Goal: Task Accomplishment & Management: Use online tool/utility

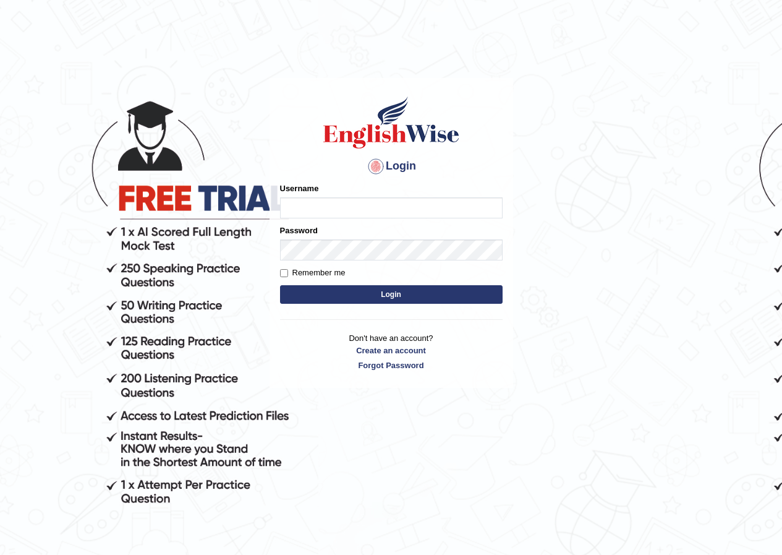
click at [312, 212] on input "Username" at bounding box center [391, 207] width 223 height 21
type input "khoderchamma_parramatta"
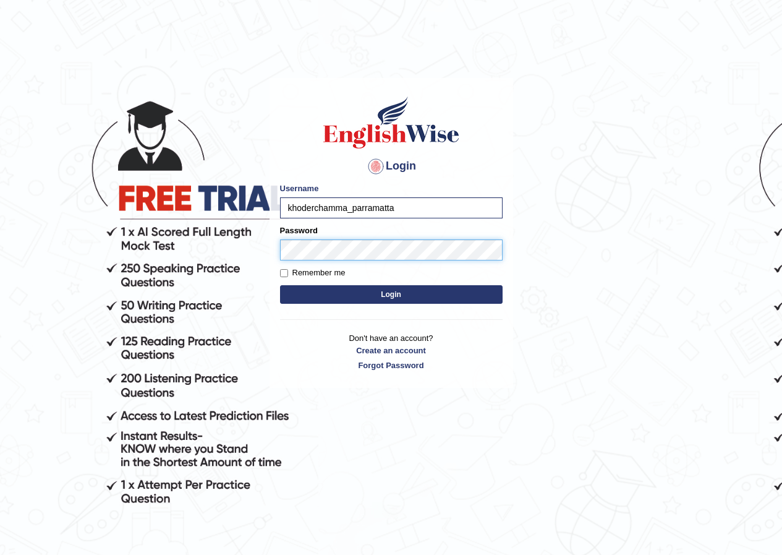
click at [280, 285] on button "Login" at bounding box center [391, 294] width 223 height 19
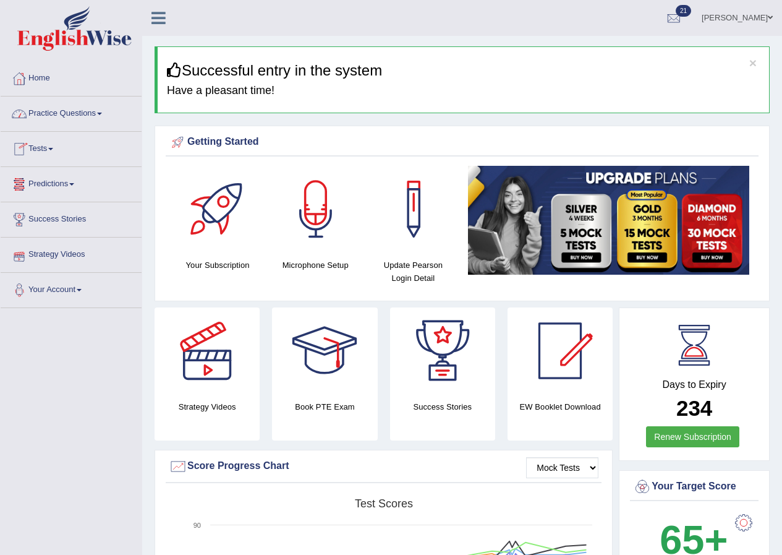
click at [43, 152] on link "Tests" at bounding box center [71, 147] width 141 height 31
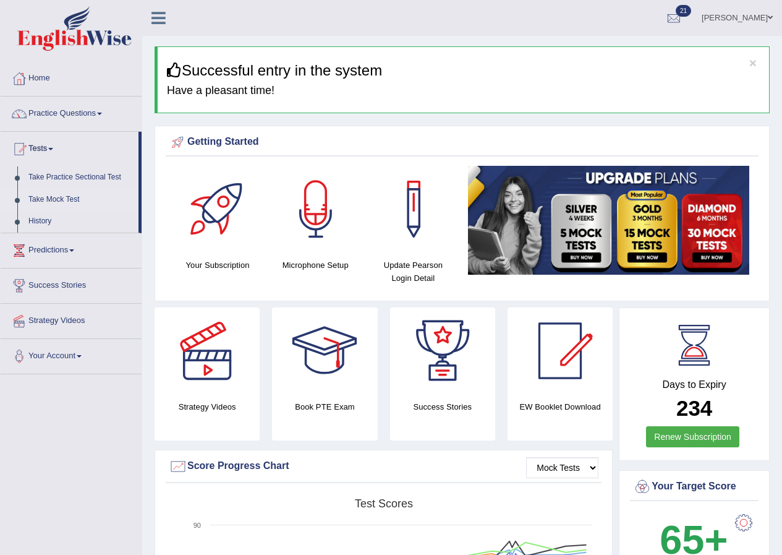
click at [50, 194] on link "Take Mock Test" at bounding box center [81, 200] width 116 height 22
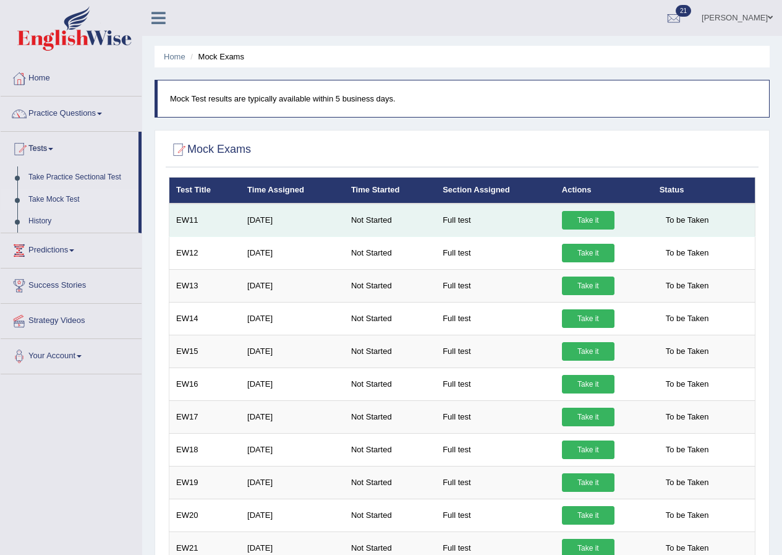
click at [596, 223] on link "Take it" at bounding box center [588, 220] width 53 height 19
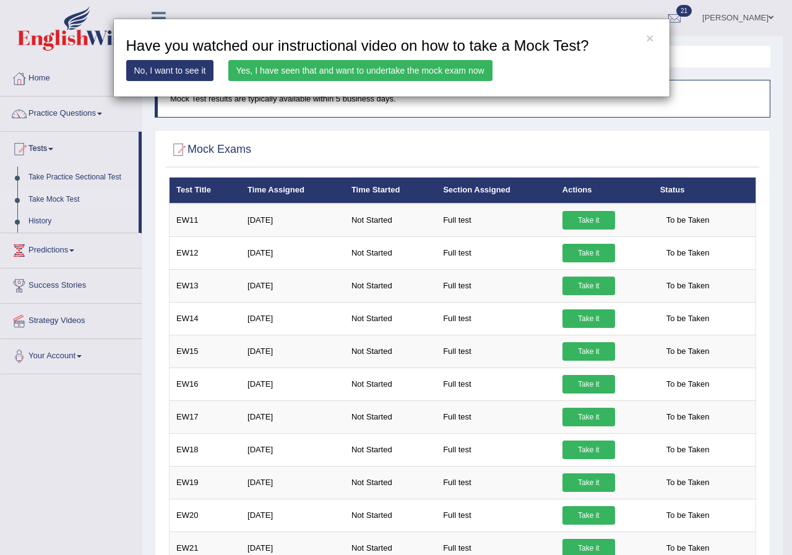
click at [374, 75] on link "Yes, I have seen that and want to undertake the mock exam now" at bounding box center [360, 70] width 264 height 21
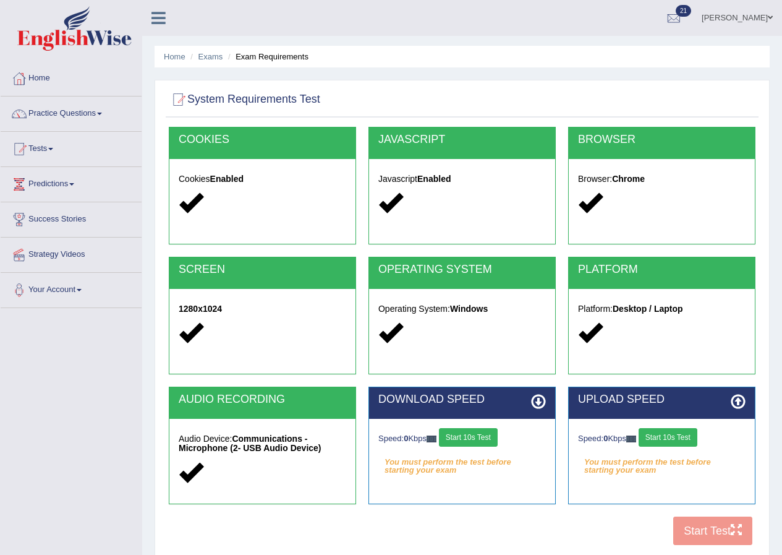
click at [678, 431] on button "Start 10s Test" at bounding box center [668, 437] width 59 height 19
click at [467, 439] on button "Start 10s Test" at bounding box center [468, 437] width 59 height 19
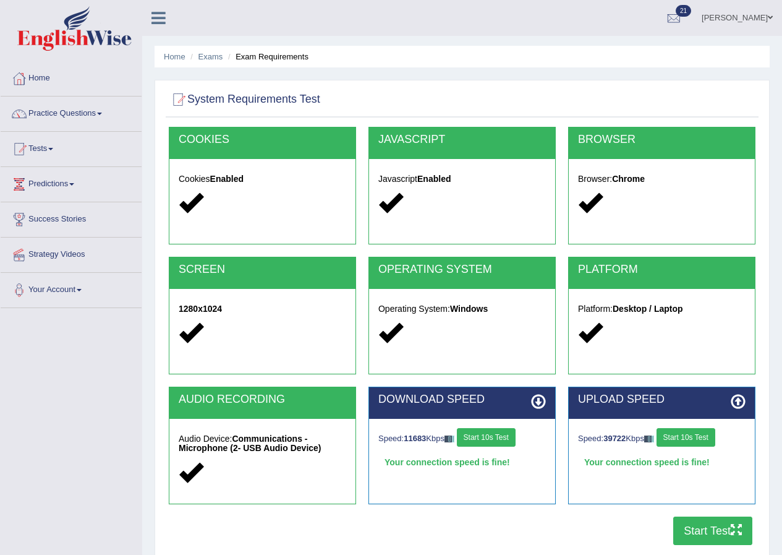
click at [713, 525] on button "Start Test" at bounding box center [713, 530] width 79 height 28
